Goal: Transaction & Acquisition: Purchase product/service

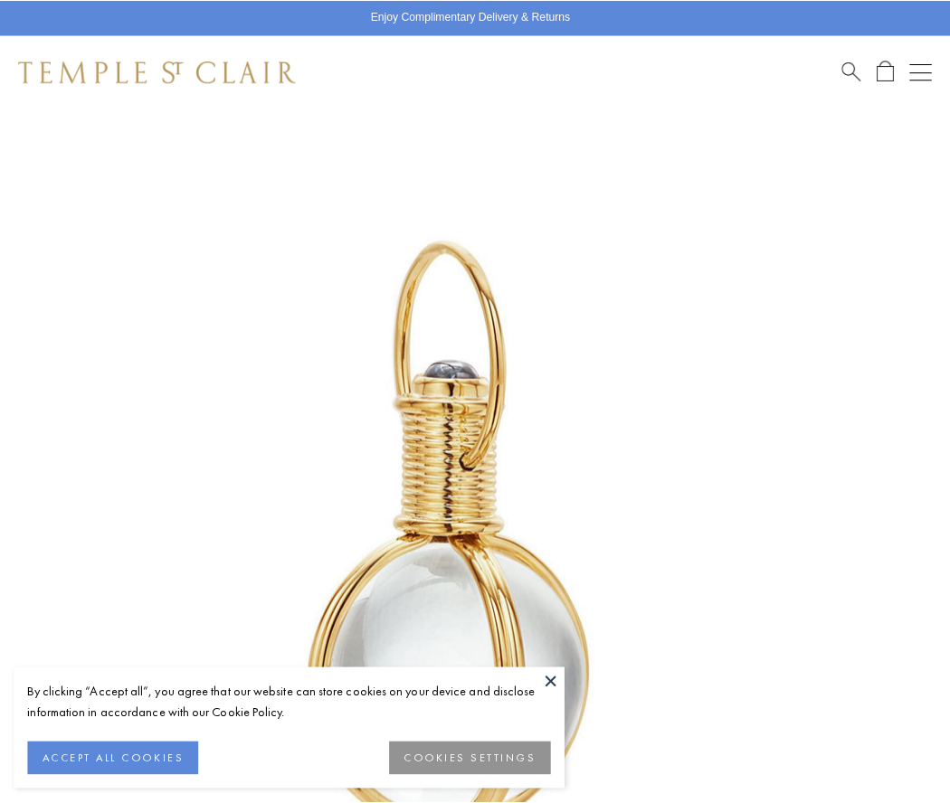
scroll to position [469, 0]
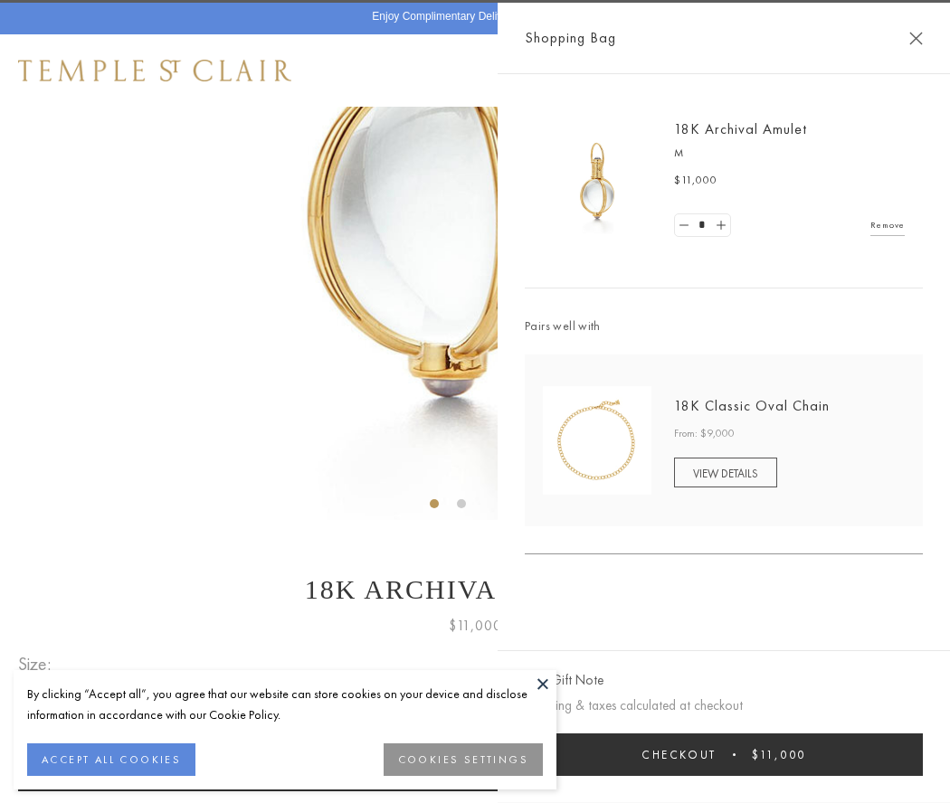
click at [724, 754] on button "Checkout $11,000" at bounding box center [724, 755] width 398 height 43
